Goal: Find specific page/section: Find specific page/section

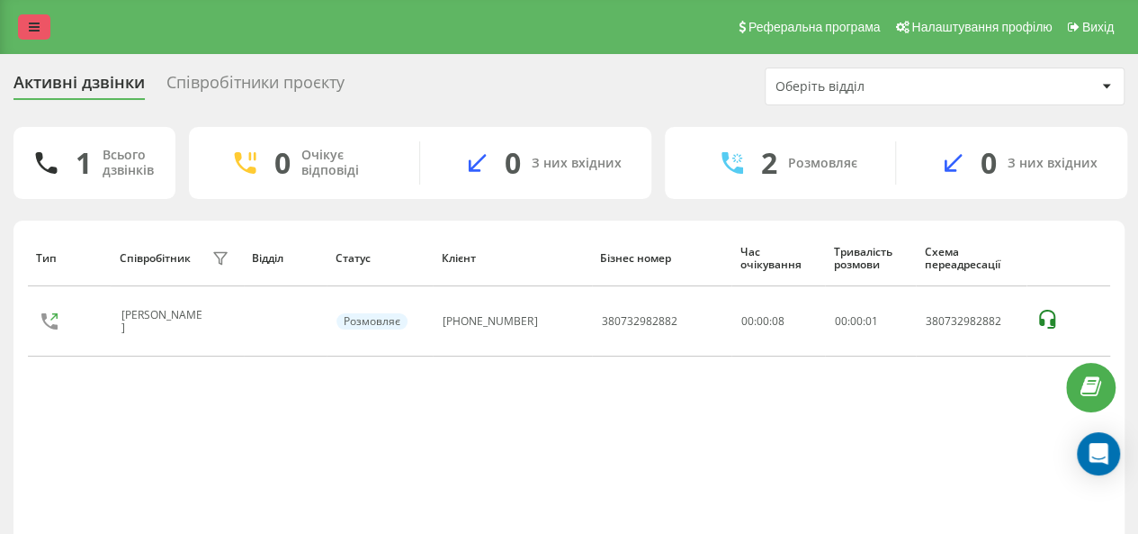
click at [29, 26] on link at bounding box center [34, 26] width 32 height 25
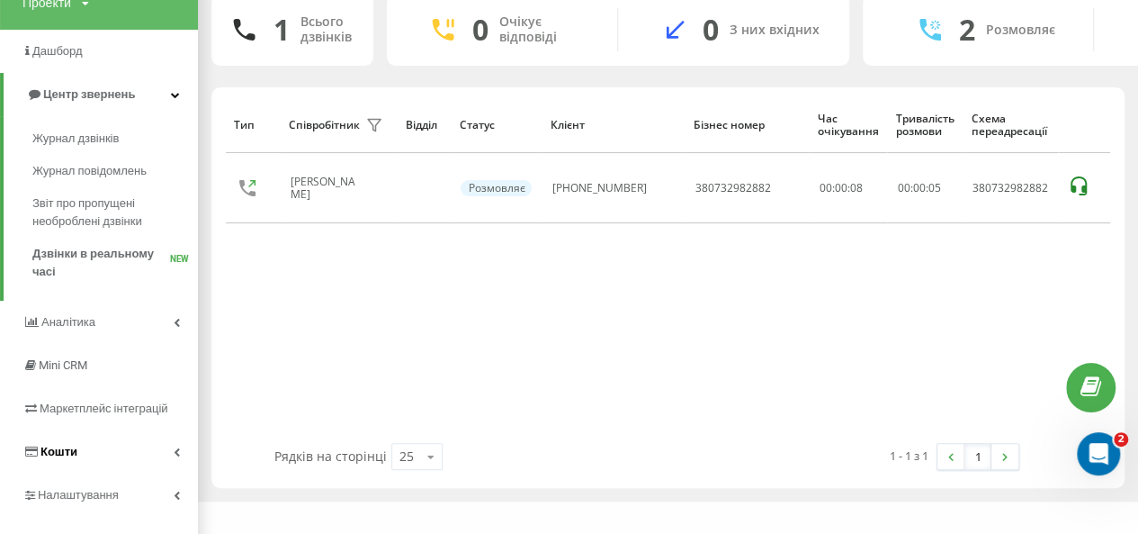
scroll to position [161, 0]
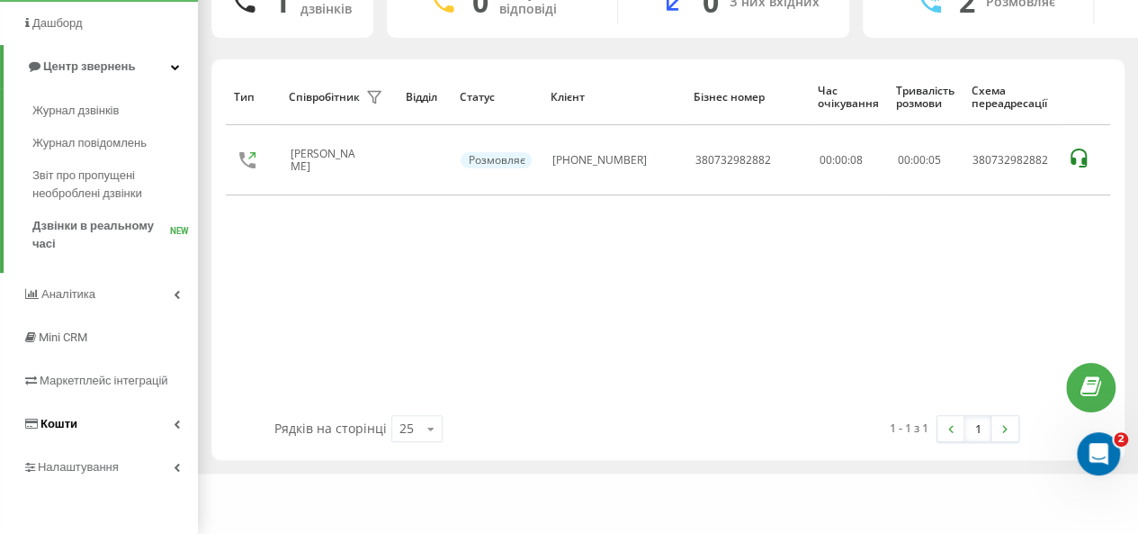
click at [58, 435] on link "Кошти" at bounding box center [99, 423] width 198 height 43
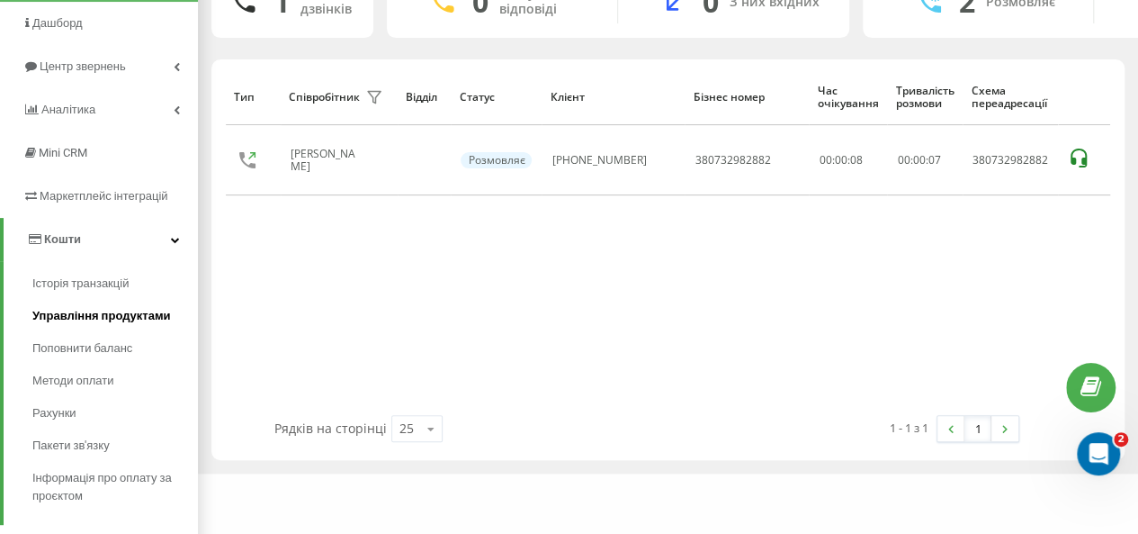
click at [87, 300] on link "Управління продуктами" at bounding box center [115, 316] width 166 height 32
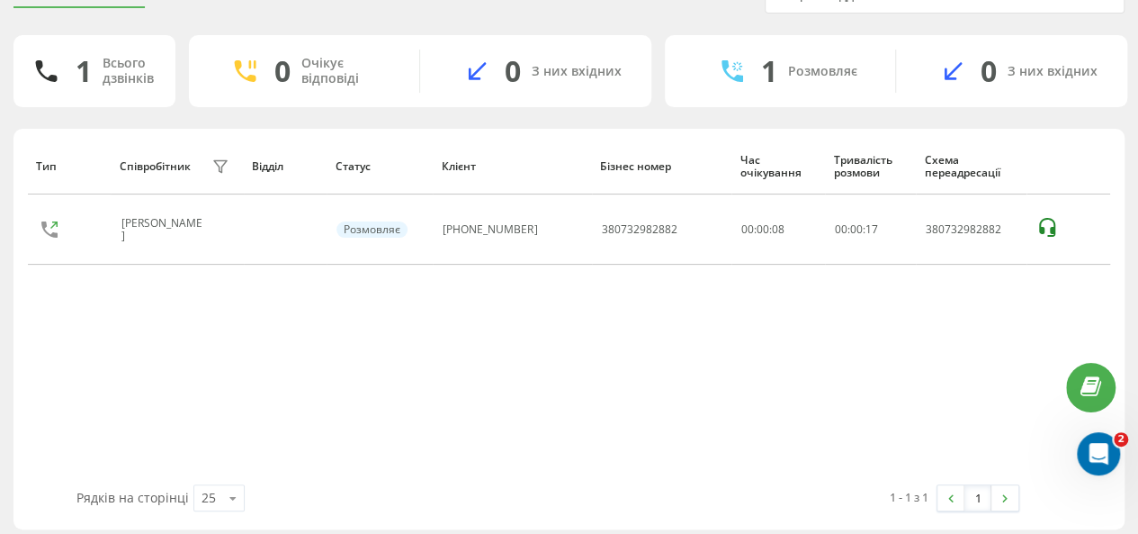
scroll to position [11, 0]
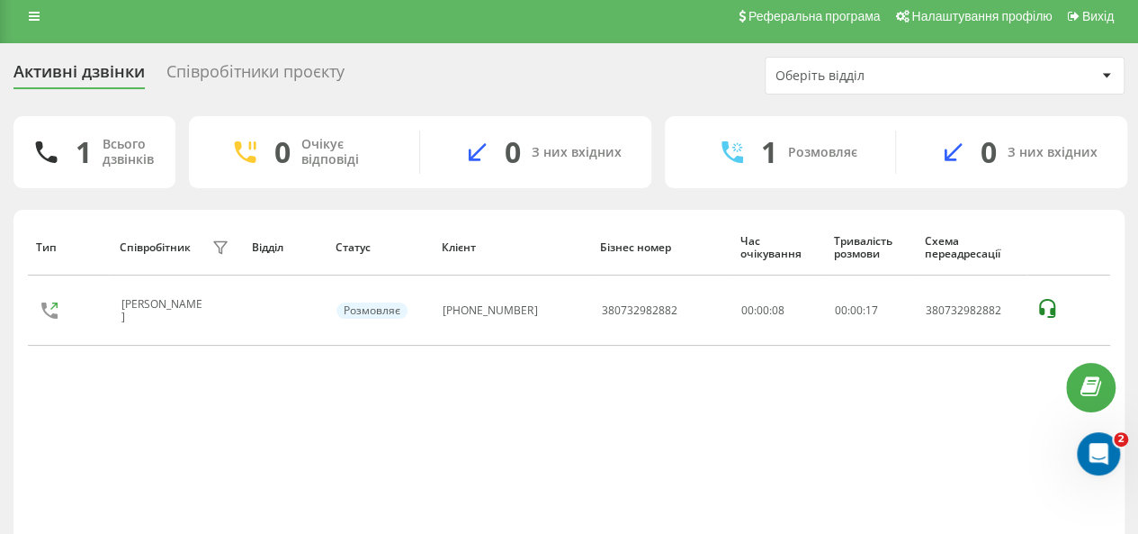
click at [40, 25] on link at bounding box center [34, 16] width 32 height 25
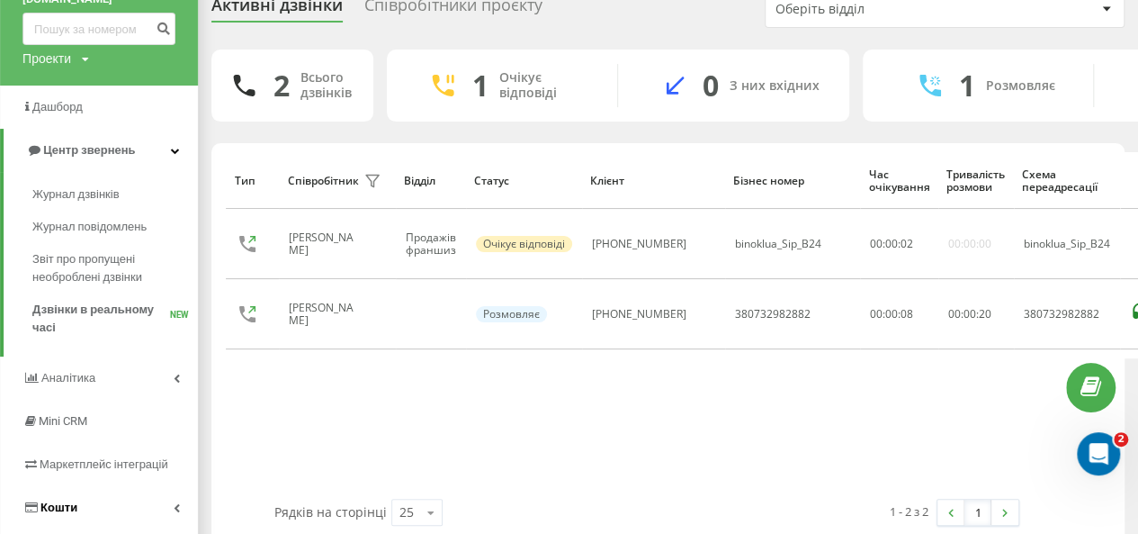
scroll to position [161, 0]
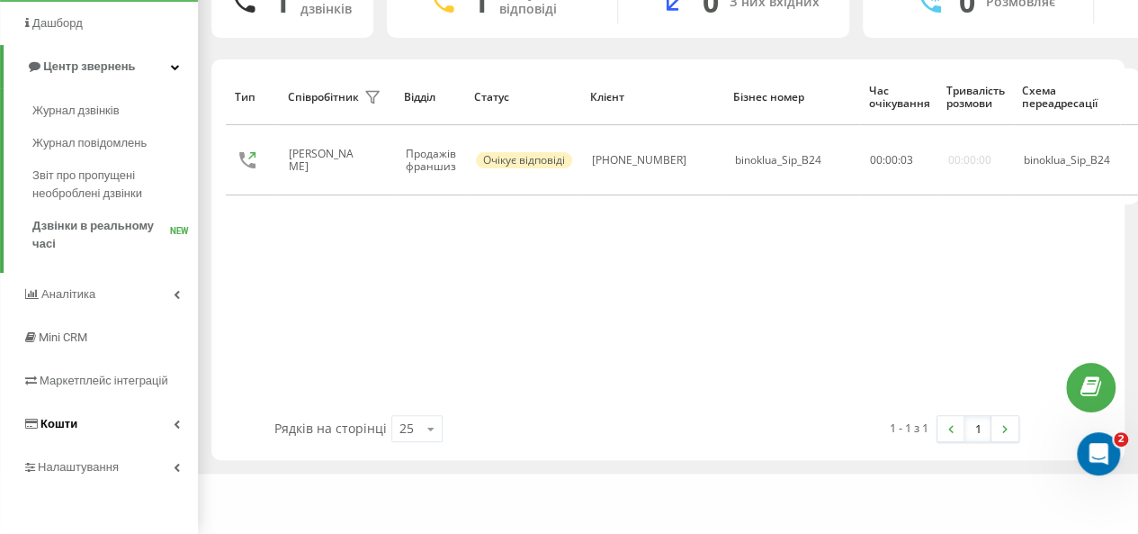
click at [90, 415] on link "Кошти" at bounding box center [99, 423] width 198 height 43
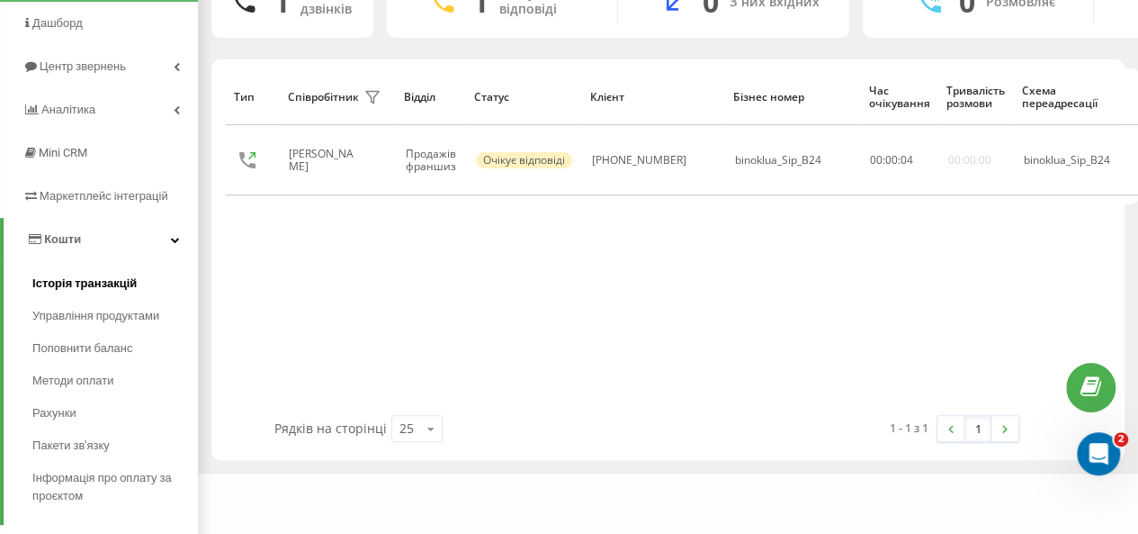
click at [81, 283] on span "Історія транзакцій" at bounding box center [84, 283] width 104 height 18
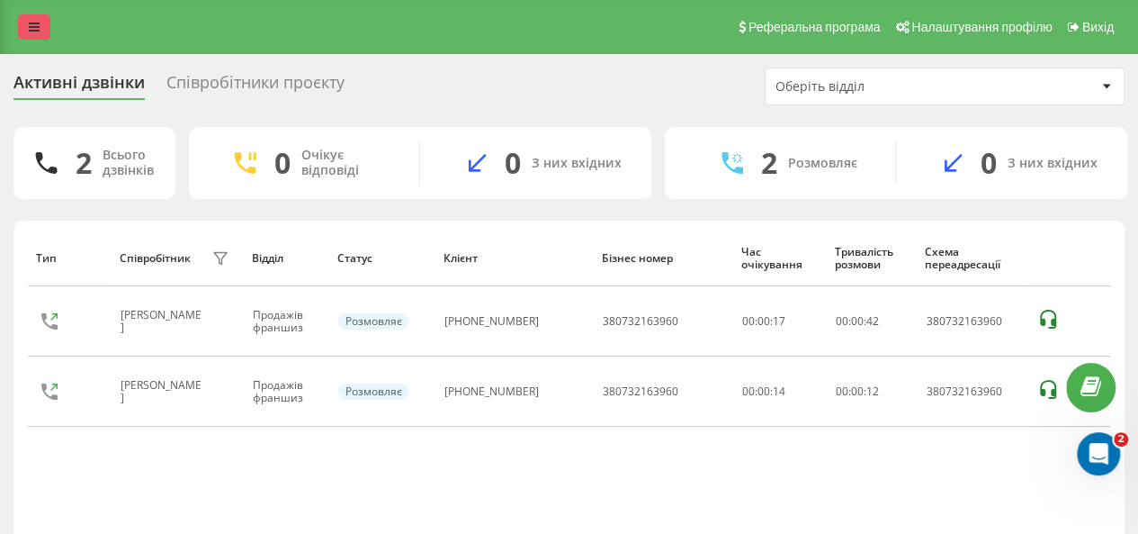
click at [33, 16] on link at bounding box center [34, 26] width 32 height 25
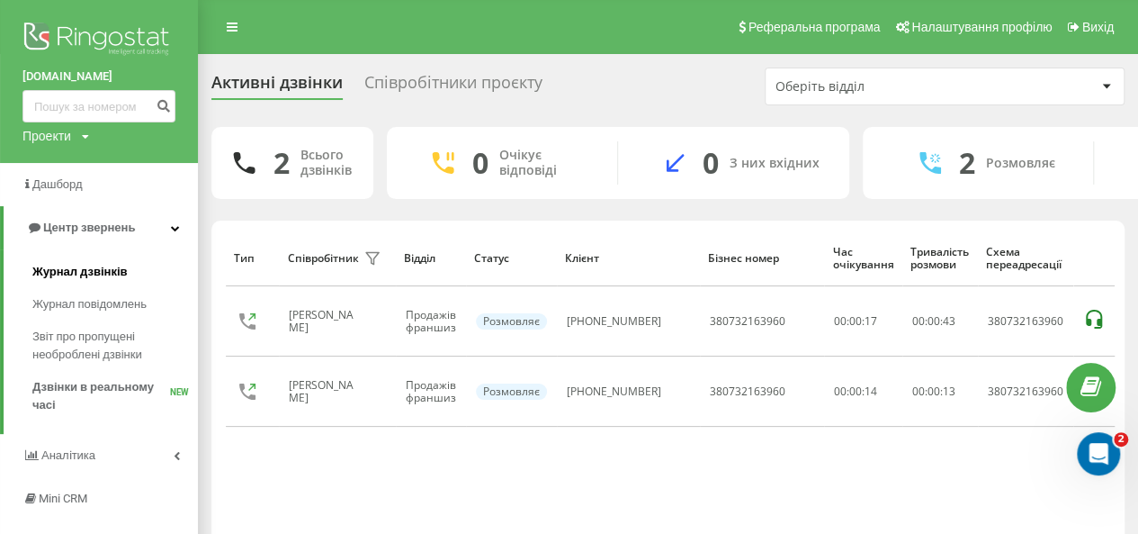
click at [47, 285] on link "Журнал дзвінків" at bounding box center [115, 272] width 166 height 32
